Goal: Use online tool/utility: Use online tool/utility

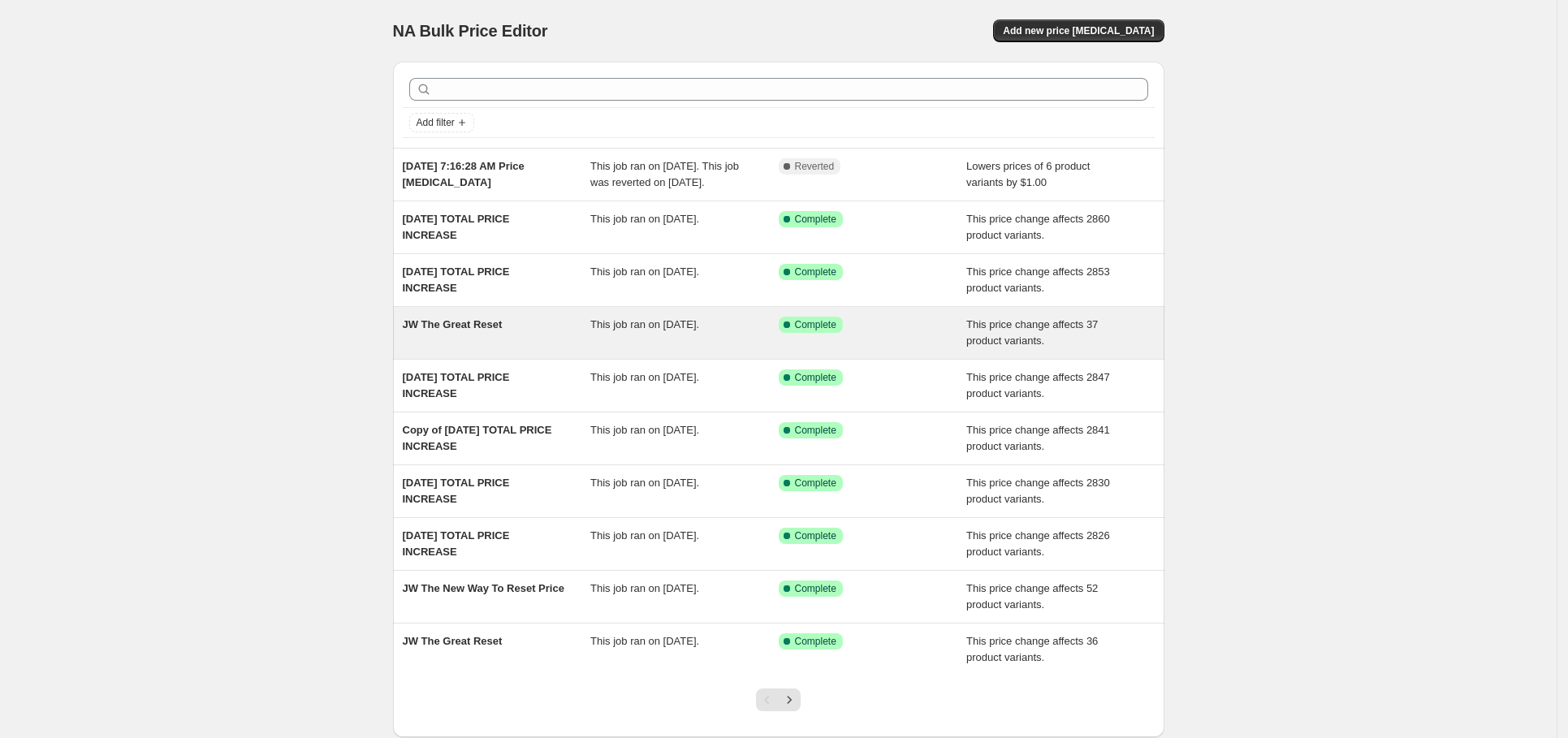
click at [501, 330] on span "JW The Great Reset" at bounding box center [453, 324] width 100 height 12
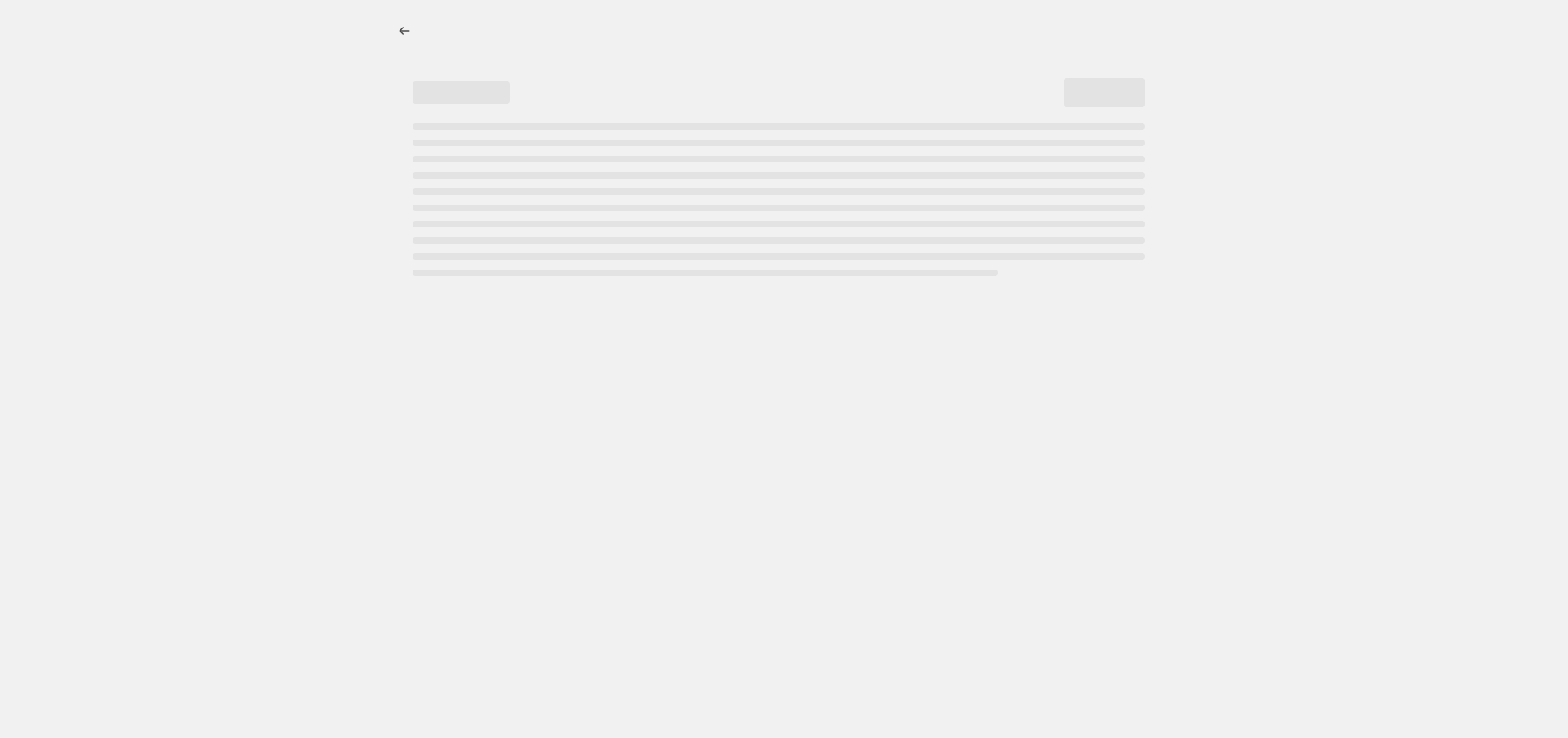
select select "ecap"
select select "no_change"
select select "collection"
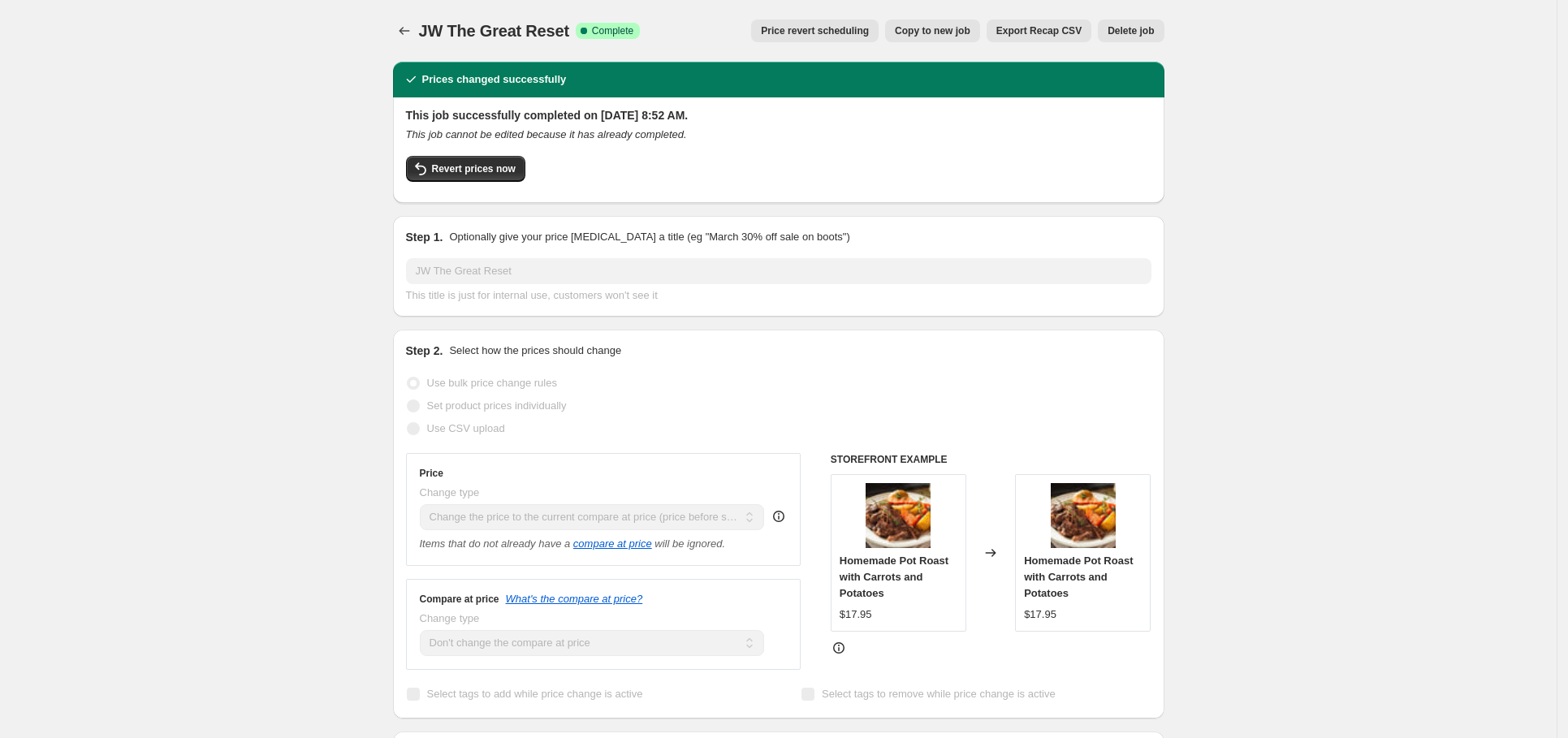
click at [942, 30] on span "Copy to new job" at bounding box center [932, 31] width 75 height 13
select select "ecap"
select select "no_change"
select select "collection"
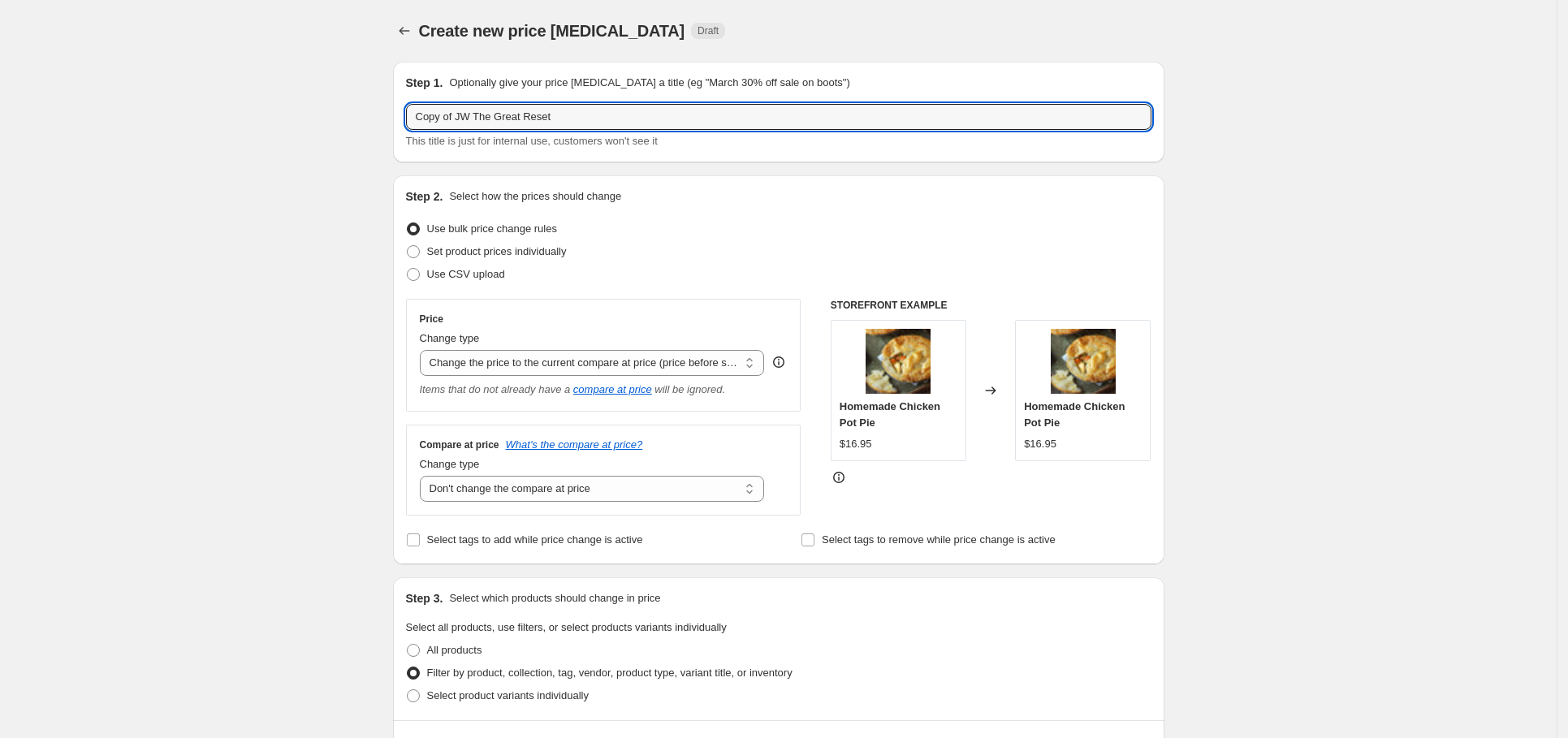
drag, startPoint x: 465, startPoint y: 118, endPoint x: 402, endPoint y: 127, distance: 63.6
click at [403, 127] on div "Step 1. Optionally give your price [MEDICAL_DATA] a title (eg "March 30% off sa…" at bounding box center [779, 112] width 771 height 101
type input "JW The Great Reset"
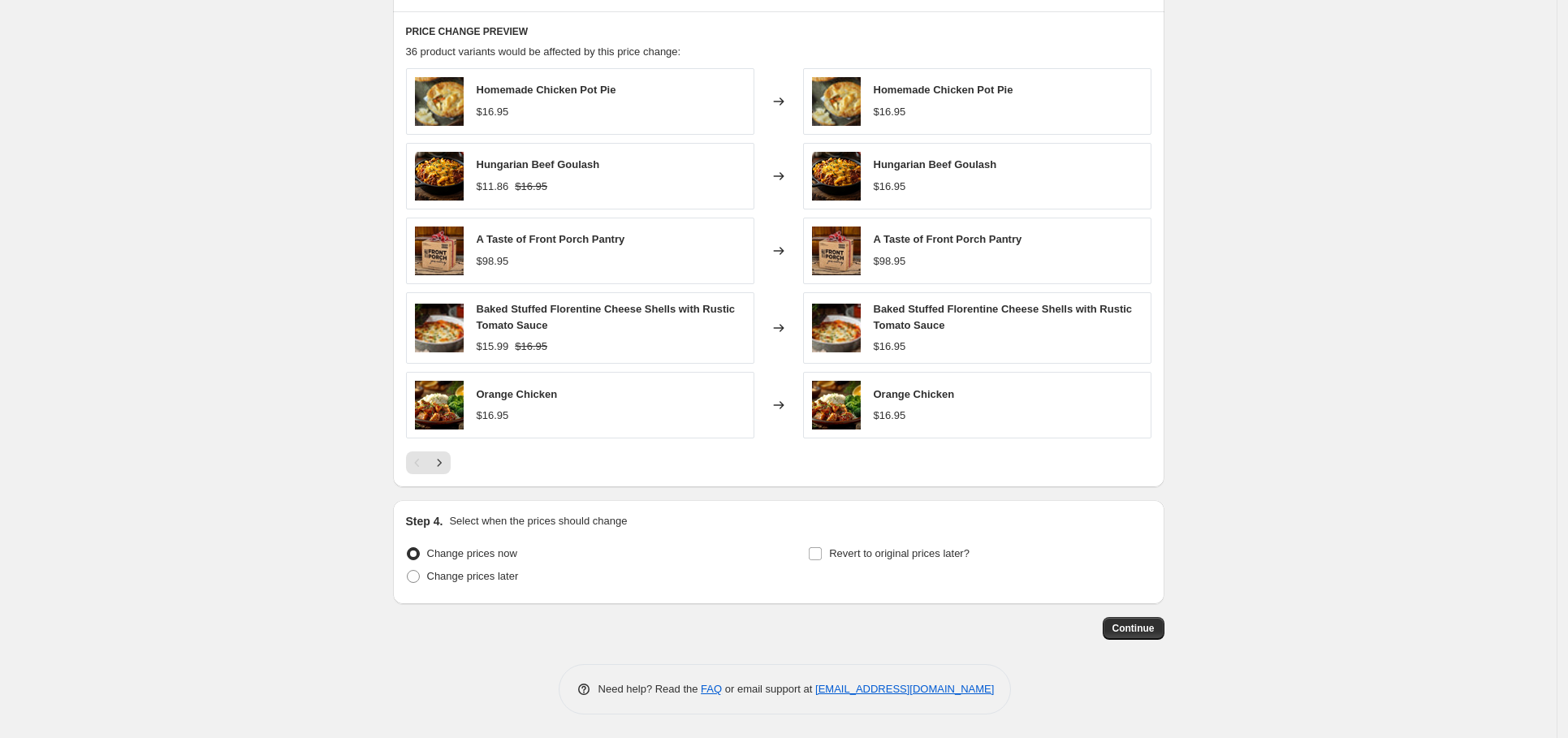
scroll to position [896, 0]
click at [1125, 625] on span "Continue" at bounding box center [1134, 628] width 43 height 13
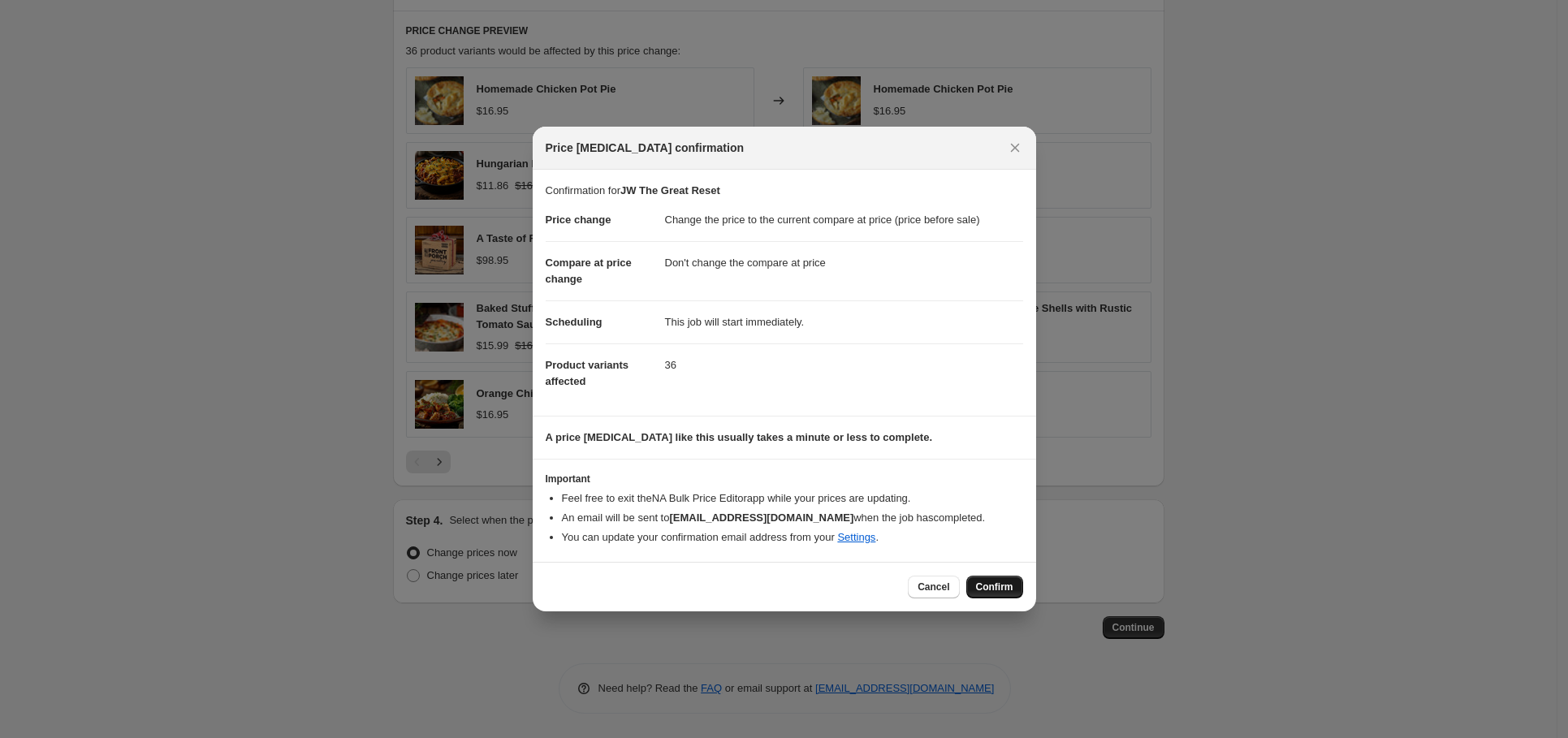
click at [980, 579] on button "Confirm" at bounding box center [994, 587] width 57 height 23
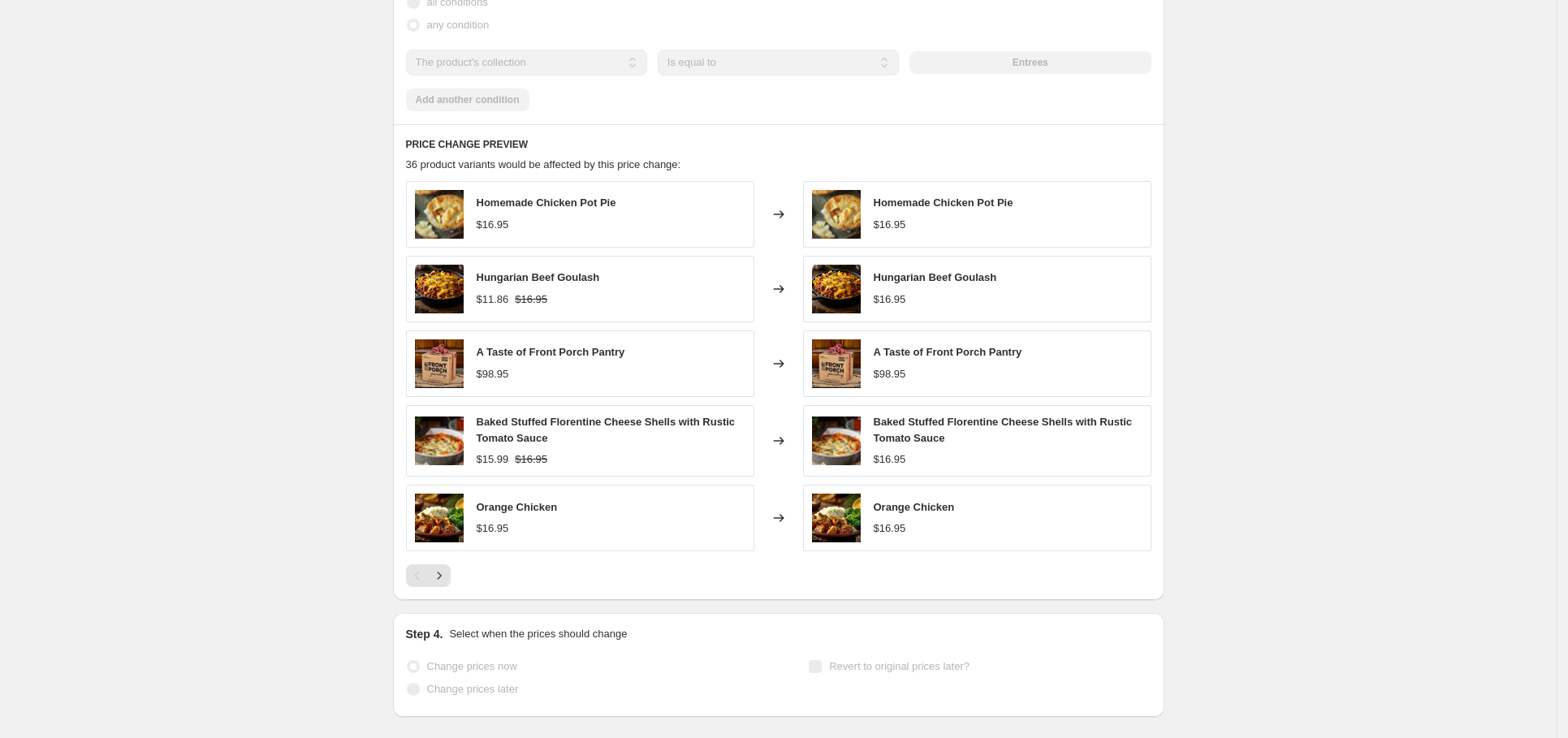
scroll to position [937, 0]
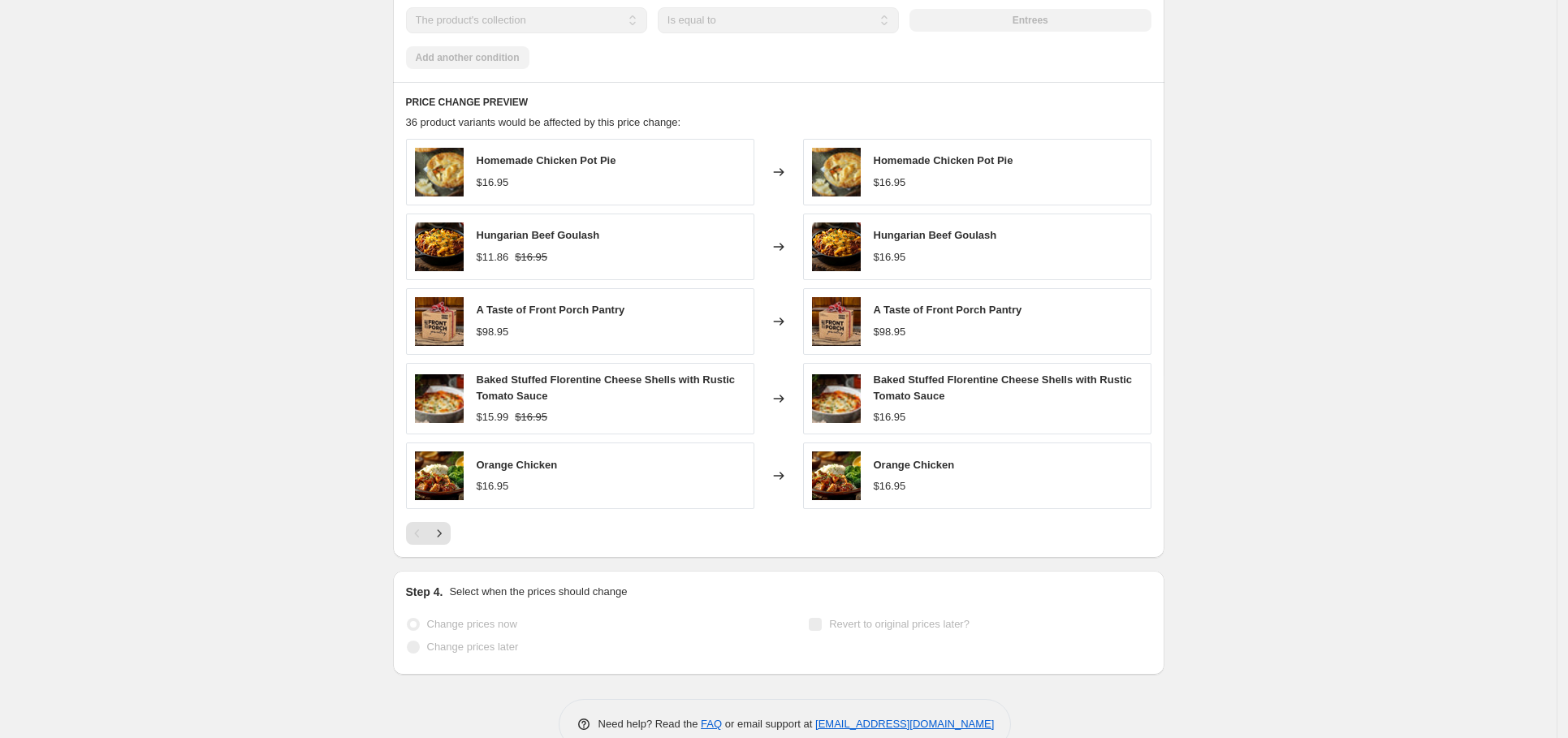
select select "ecap"
select select "no_change"
select select "collection"
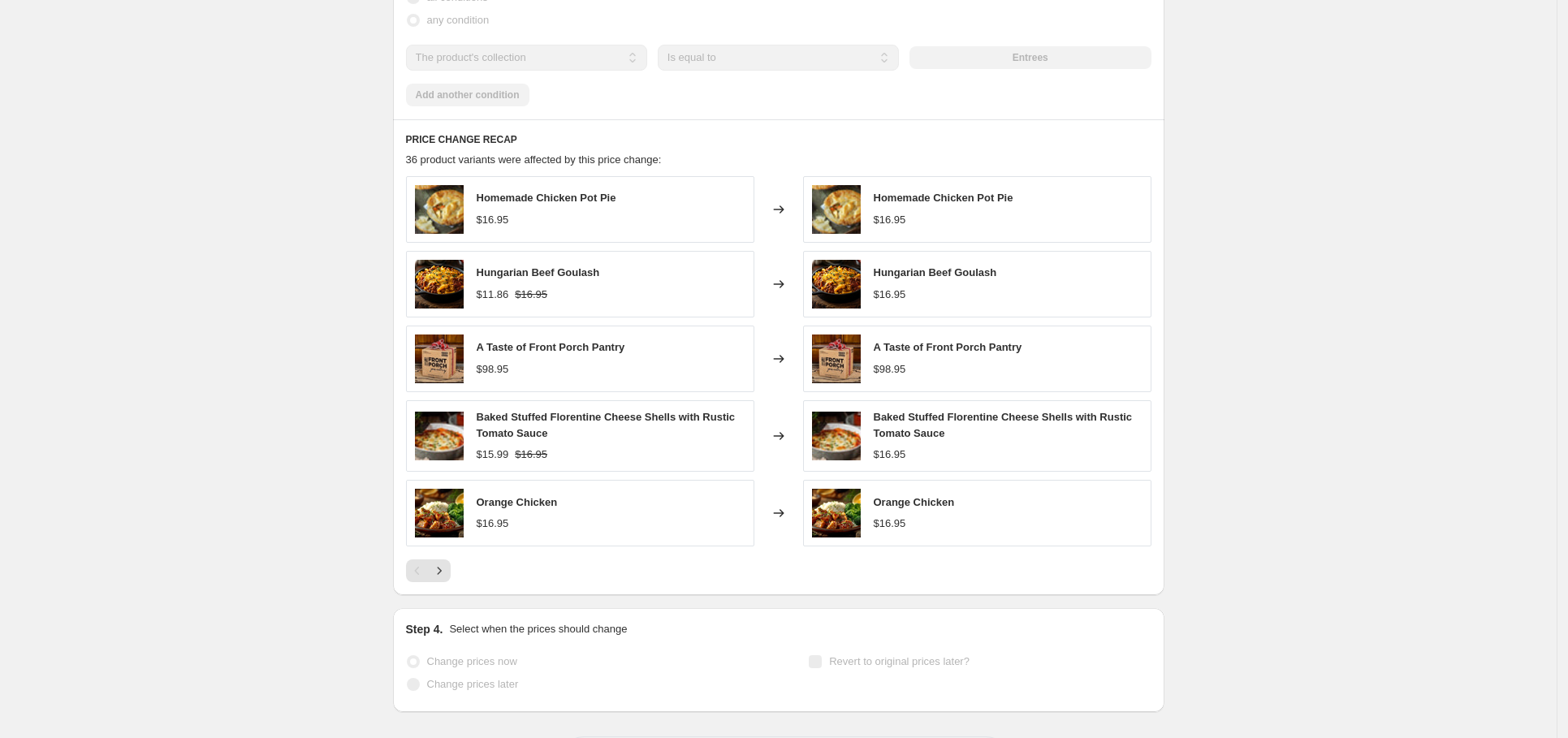
scroll to position [0, 0]
